Goal: Transaction & Acquisition: Purchase product/service

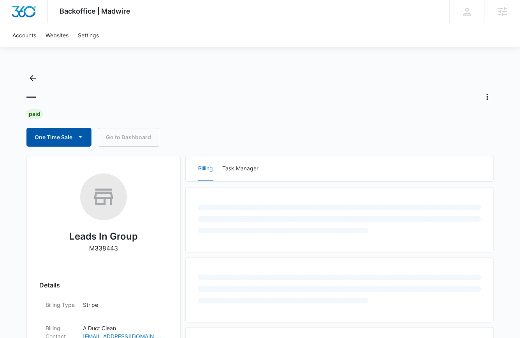
click at [72, 140] on button "One Time Sale" at bounding box center [58, 137] width 65 height 19
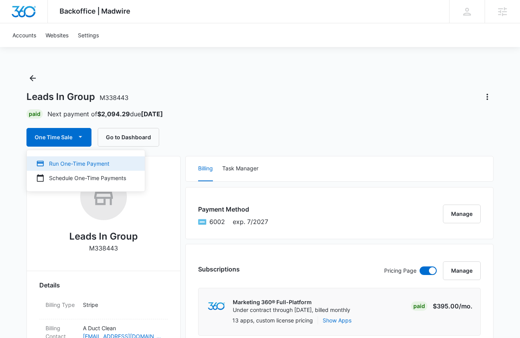
click at [79, 163] on div "Run One-Time Payment" at bounding box center [81, 164] width 90 height 8
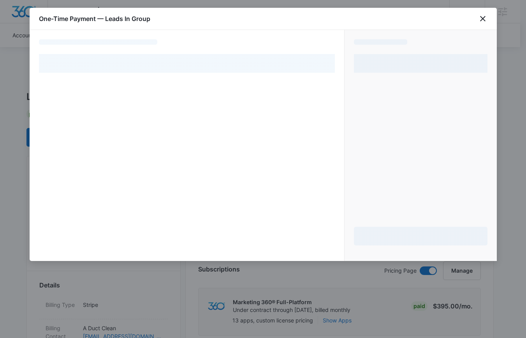
select select "pm_1SBHUuA4n8RTgNjUeuVOb3lU"
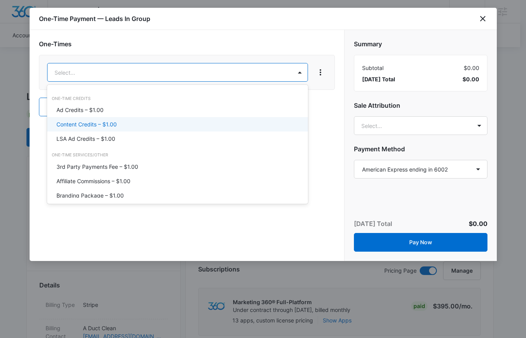
click at [125, 126] on div "Content Credits – $1.00" at bounding box center [176, 124] width 241 height 8
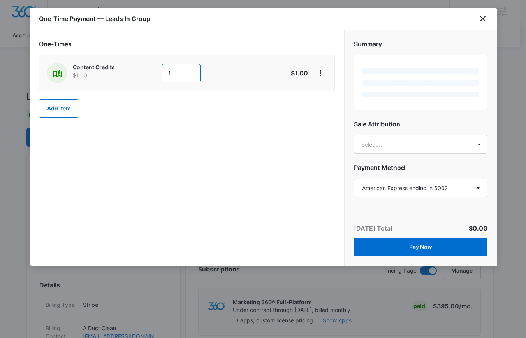
click at [172, 75] on input "1" at bounding box center [181, 73] width 39 height 19
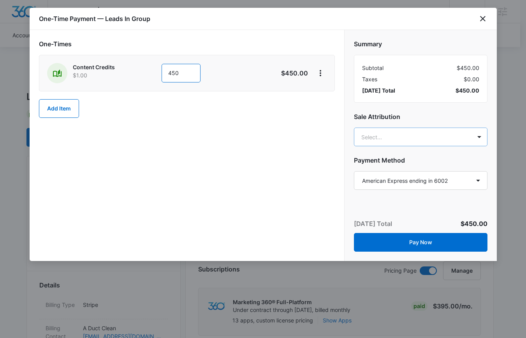
type input "450"
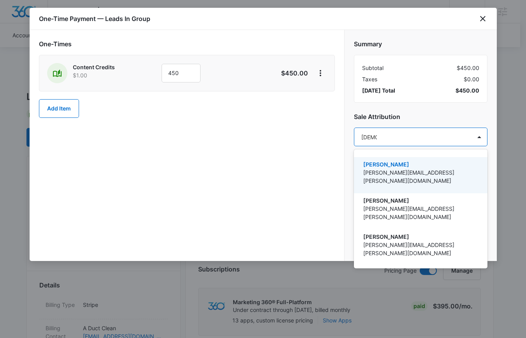
type input "[PERSON_NAME]"
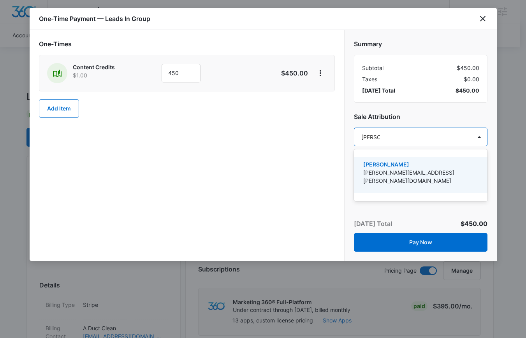
click at [399, 173] on p "[PERSON_NAME][EMAIL_ADDRESS][PERSON_NAME][DOMAIN_NAME]" at bounding box center [419, 177] width 113 height 16
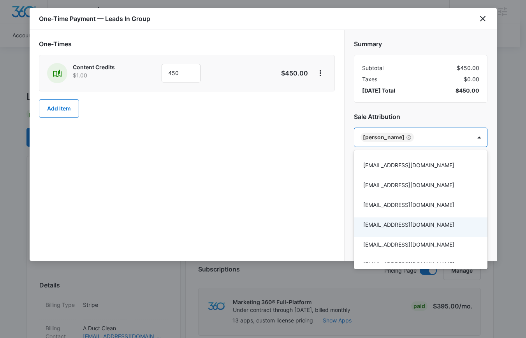
drag, startPoint x: 300, startPoint y: 210, endPoint x: 310, endPoint y: 208, distance: 10.3
click at [300, 210] on div at bounding box center [263, 169] width 526 height 338
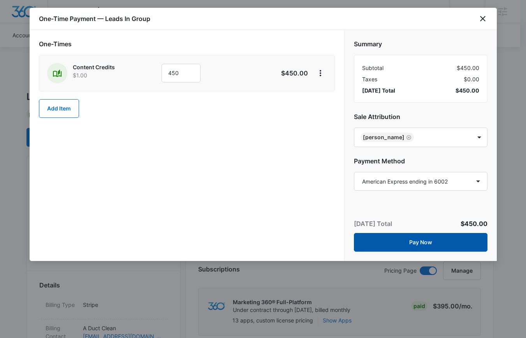
click at [402, 242] on button "Pay Now" at bounding box center [420, 242] width 133 height 19
